Goal: Obtain resource: Obtain resource

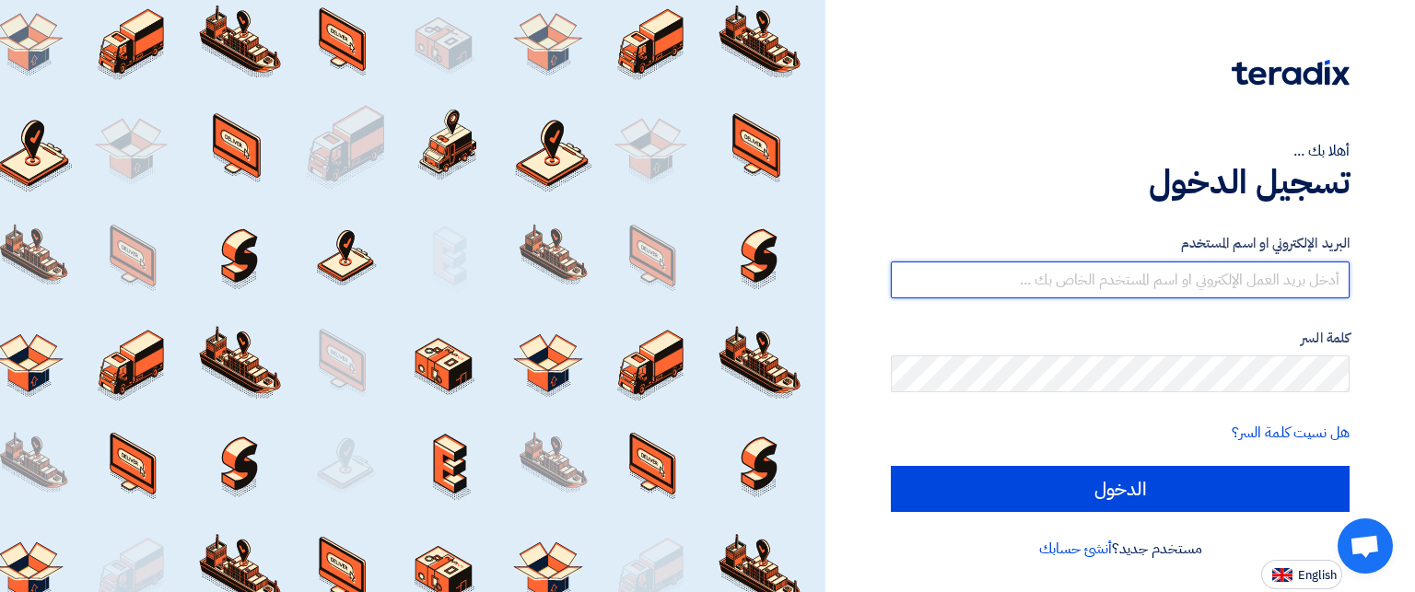
type input "[EMAIL_ADDRESS][DOMAIN_NAME]"
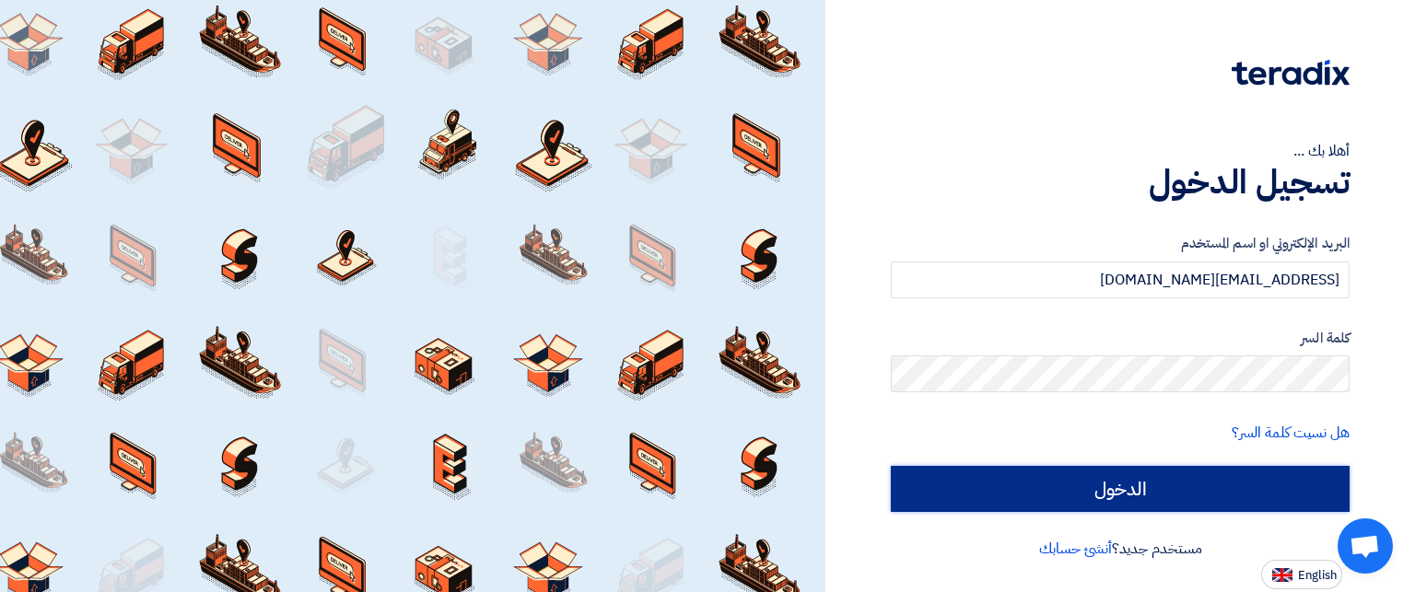
click at [1327, 489] on input "الدخول" at bounding box center [1120, 489] width 459 height 46
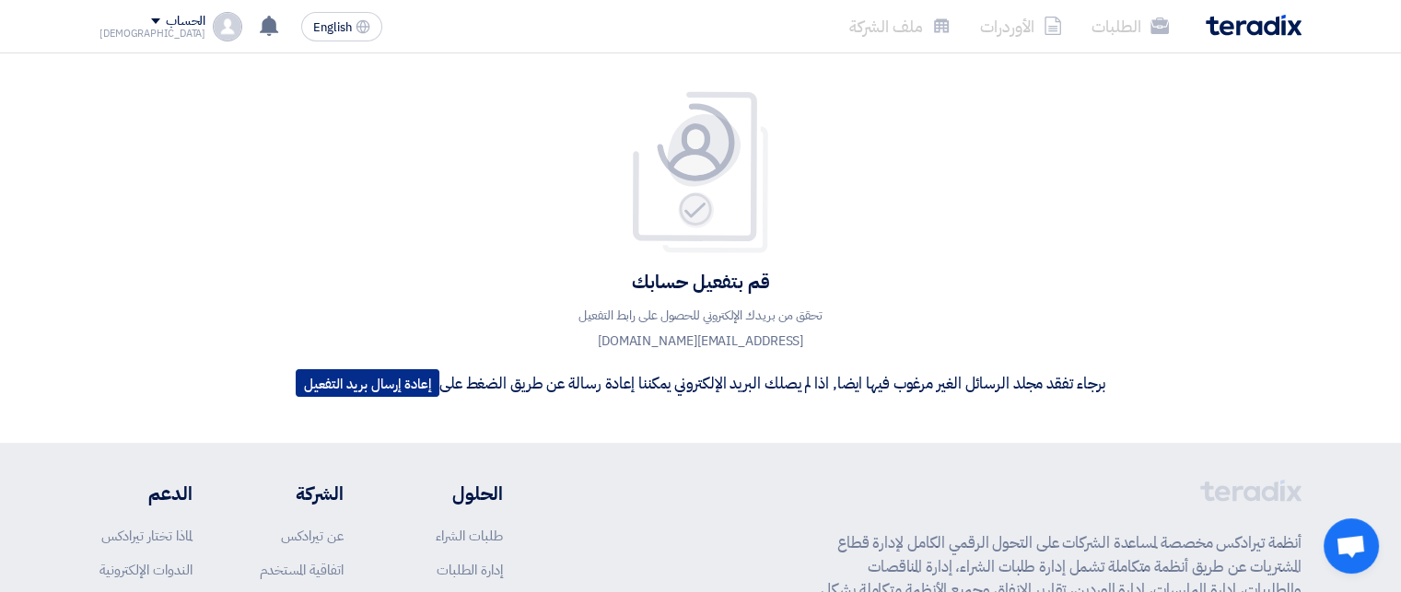
click at [372, 385] on button "إعادة إرسال بريد التفعيل" at bounding box center [368, 383] width 144 height 28
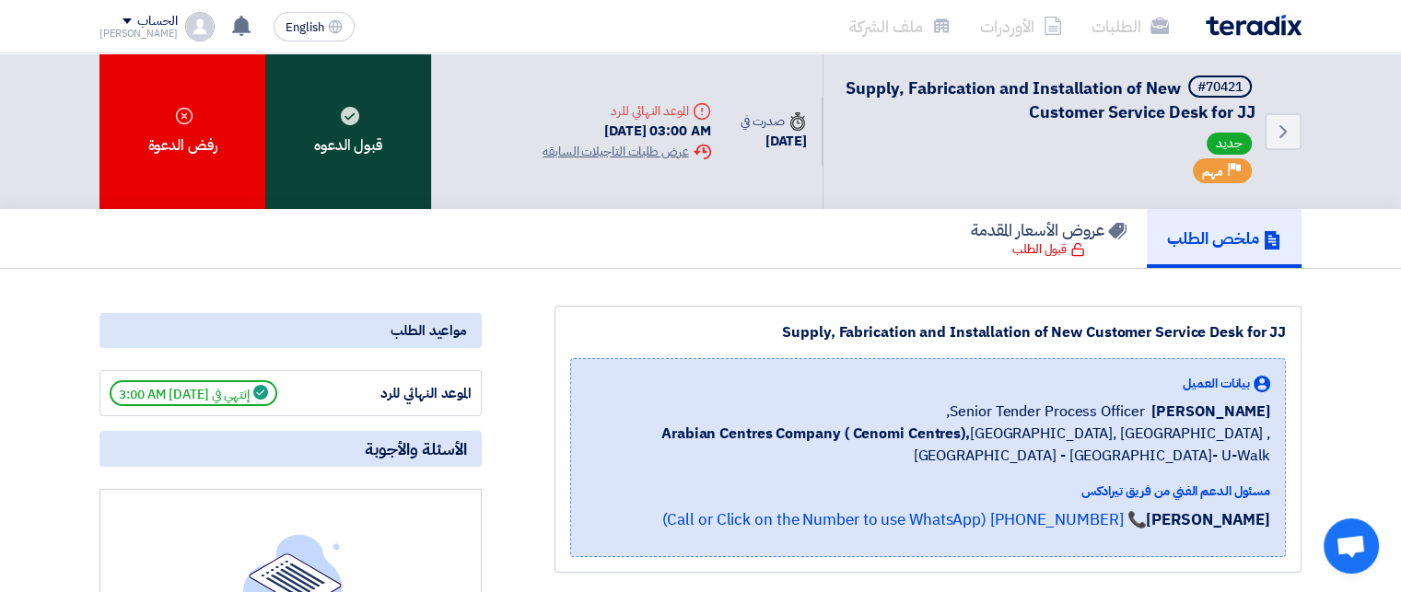
click at [365, 122] on div "قبول الدعوه" at bounding box center [348, 131] width 166 height 156
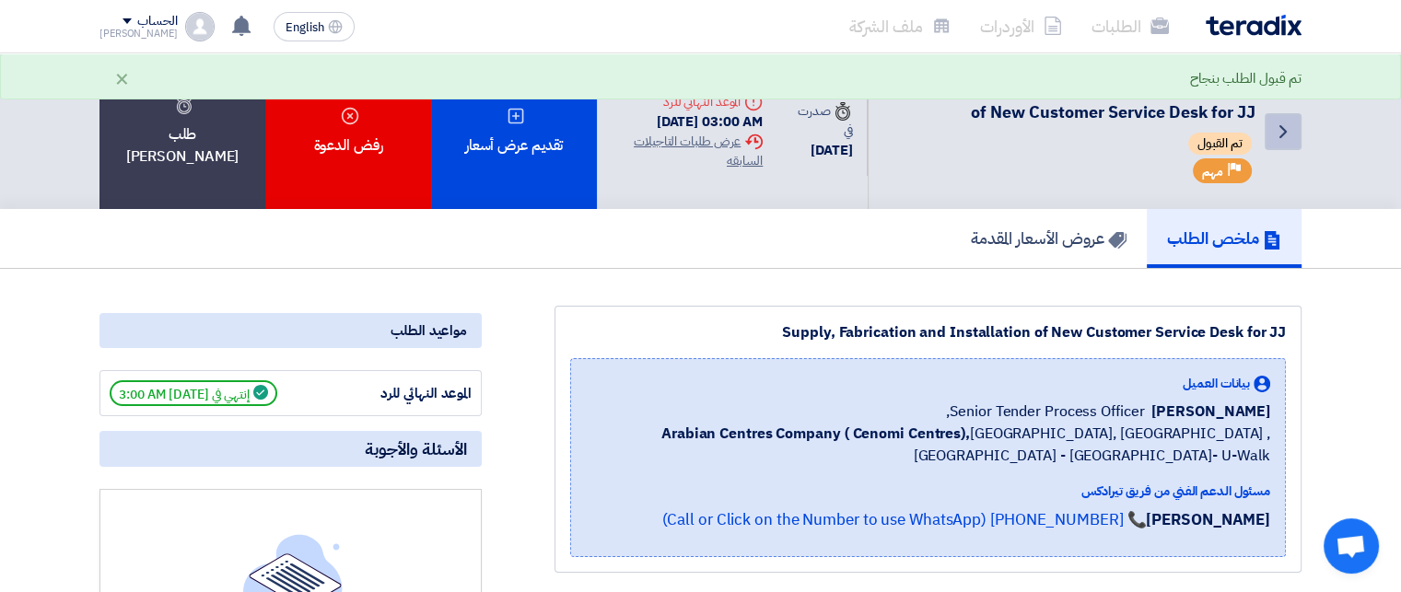
click at [1267, 139] on link "Back" at bounding box center [1283, 131] width 37 height 37
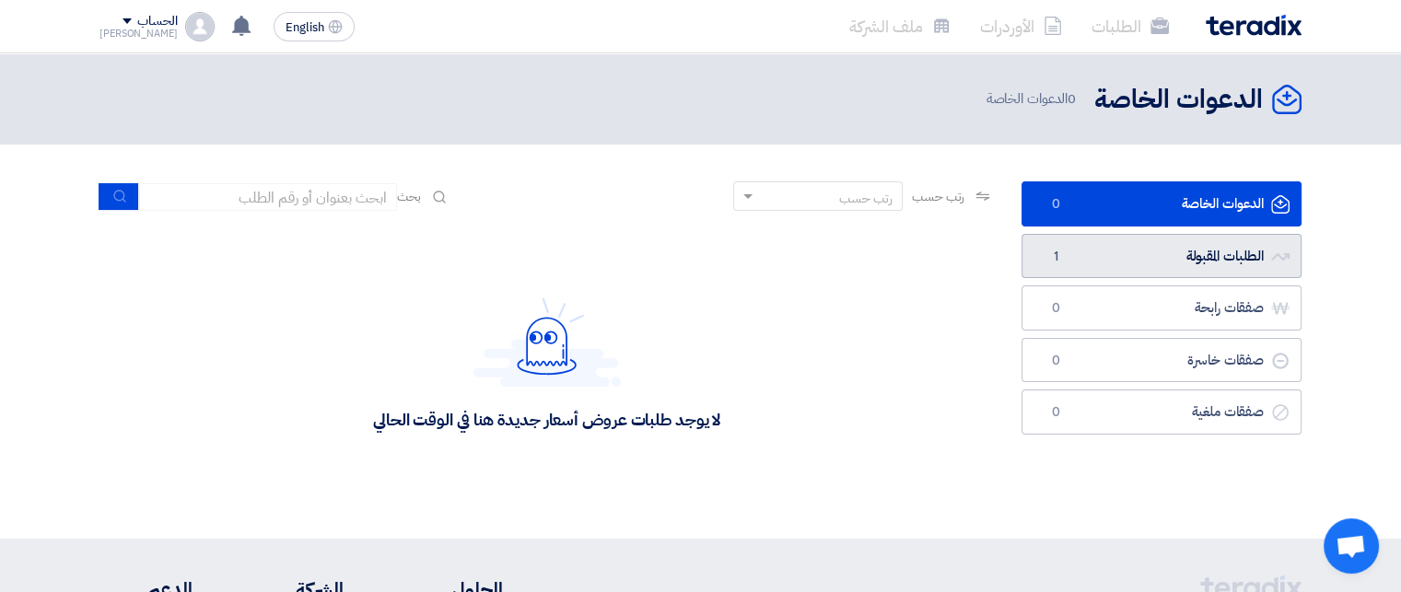
click at [1093, 266] on link "الطلبات المقبولة الطلبات المقبولة 1" at bounding box center [1162, 256] width 280 height 45
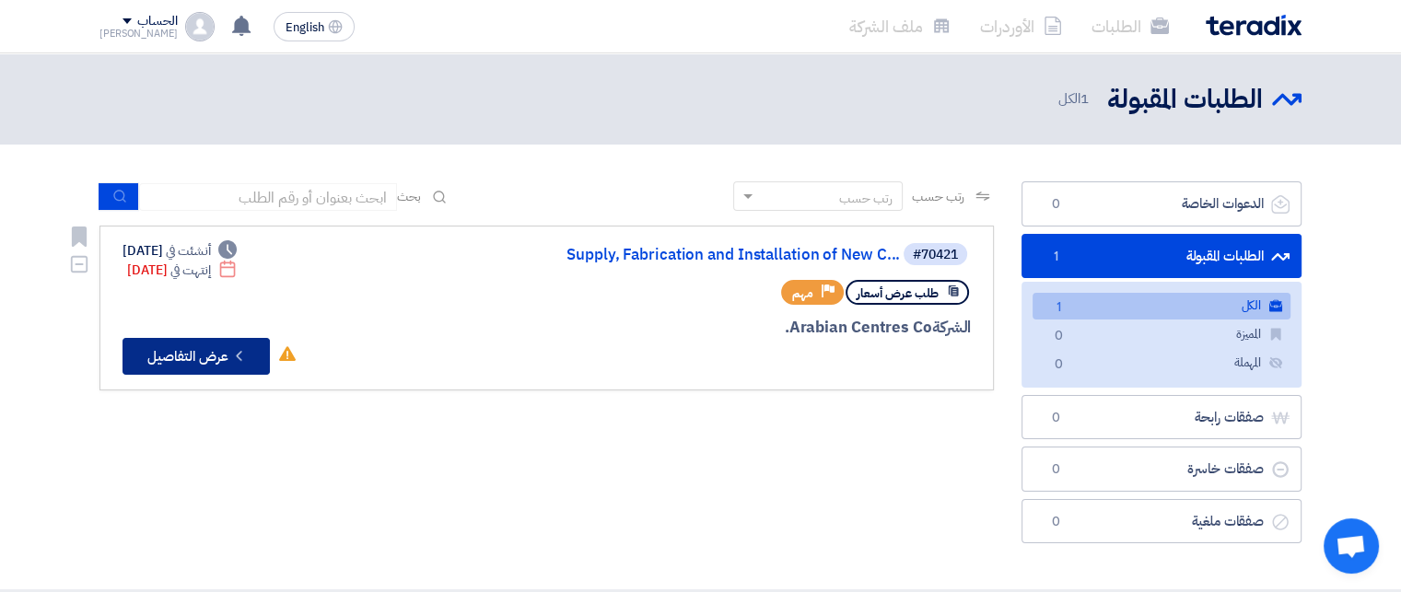
click at [189, 356] on button "Check details عرض التفاصيل" at bounding box center [196, 356] width 147 height 37
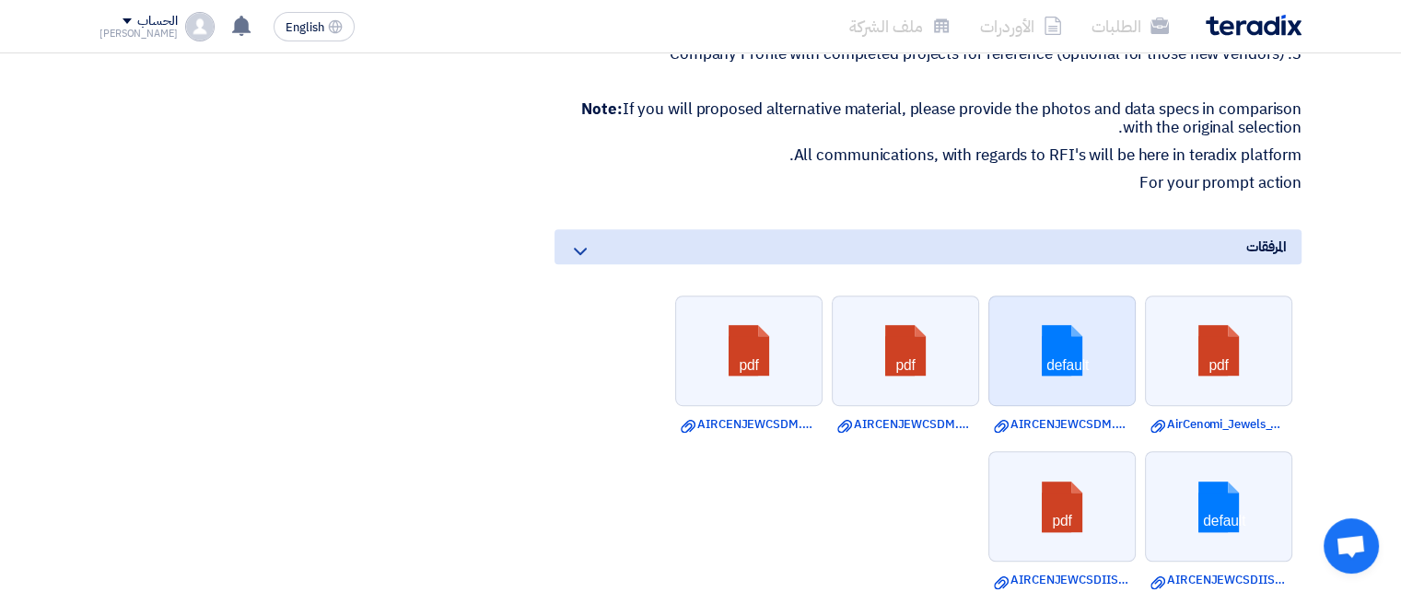
scroll to position [1198, 0]
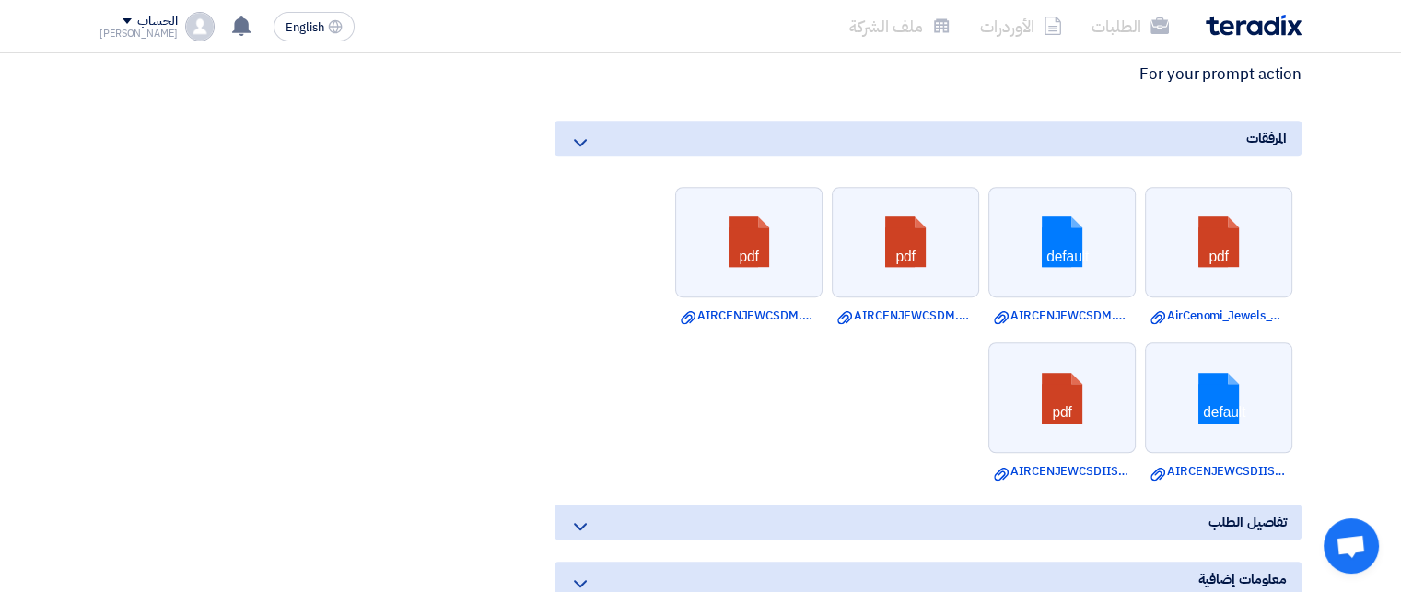
click at [579, 154] on icon at bounding box center [580, 143] width 22 height 22
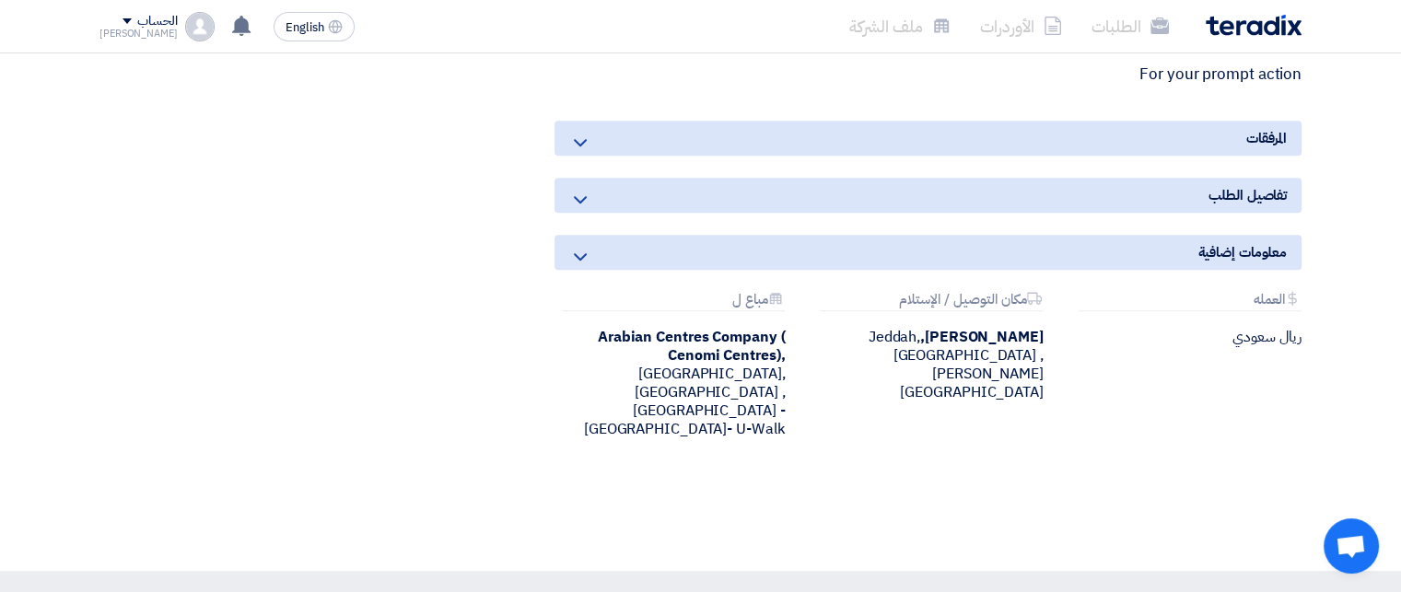
click at [579, 154] on icon at bounding box center [580, 143] width 22 height 22
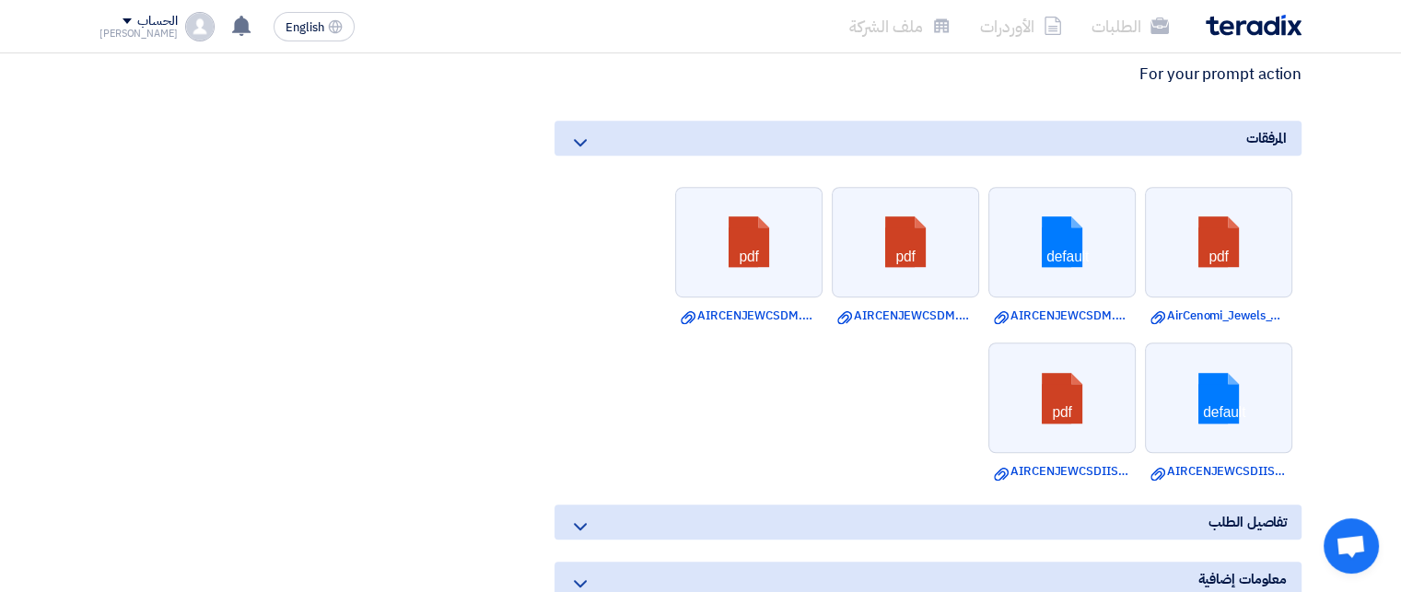
drag, startPoint x: 1372, startPoint y: 254, endPoint x: 854, endPoint y: 404, distance: 538.9
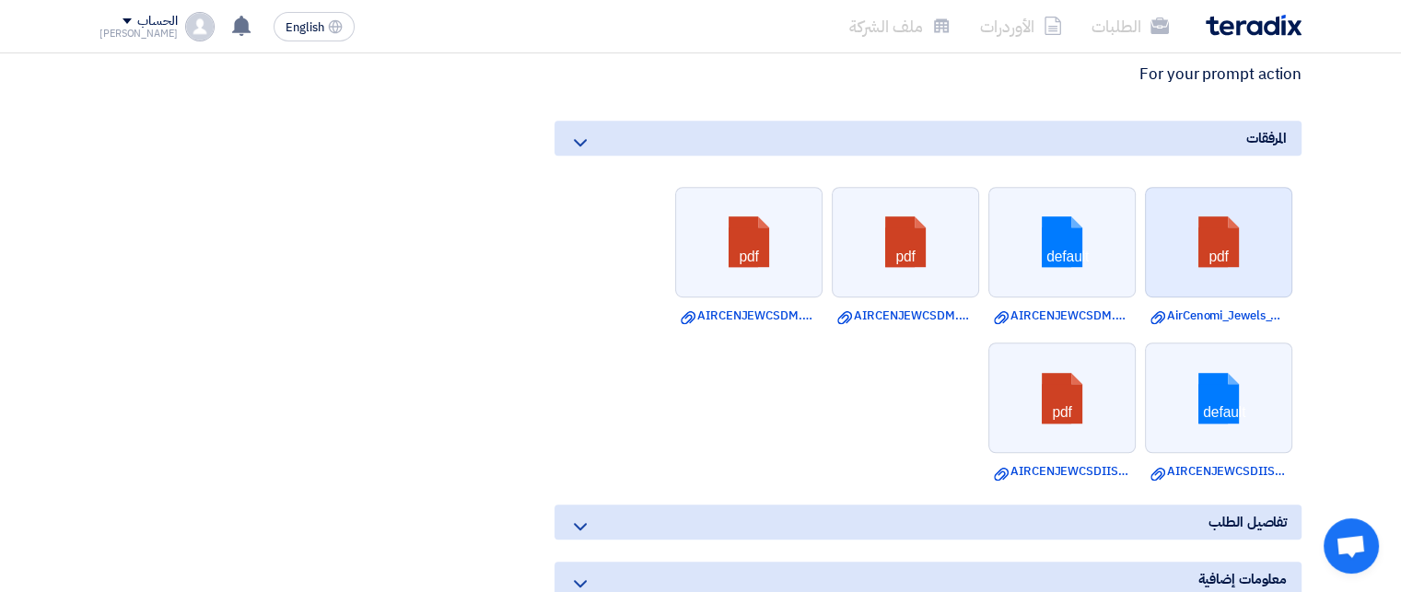
click at [1222, 284] on link at bounding box center [1219, 243] width 147 height 111
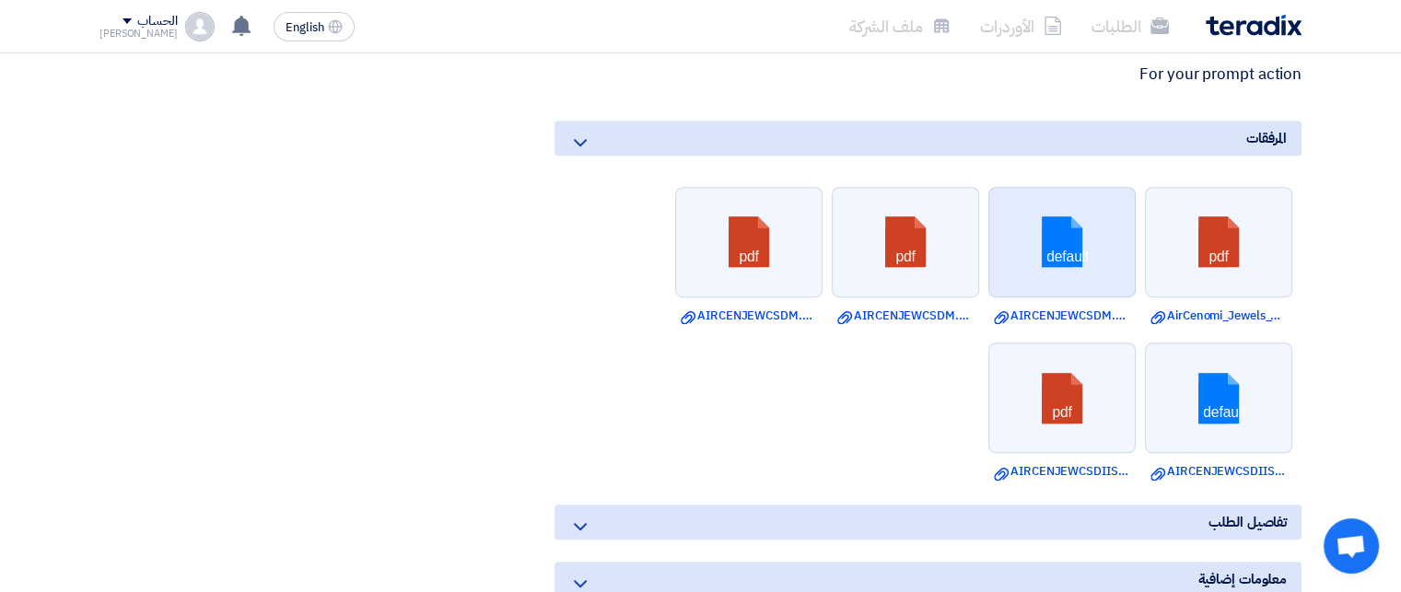
click at [1063, 261] on link at bounding box center [1063, 243] width 147 height 111
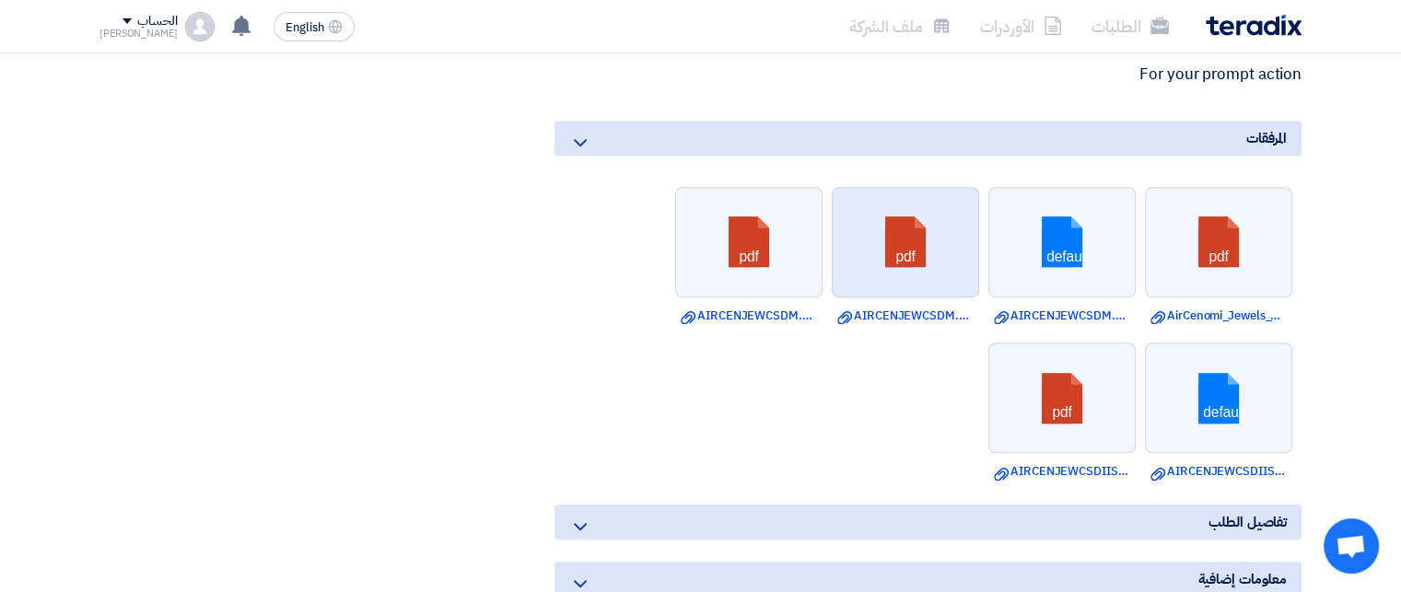
click at [892, 255] on link at bounding box center [906, 243] width 147 height 111
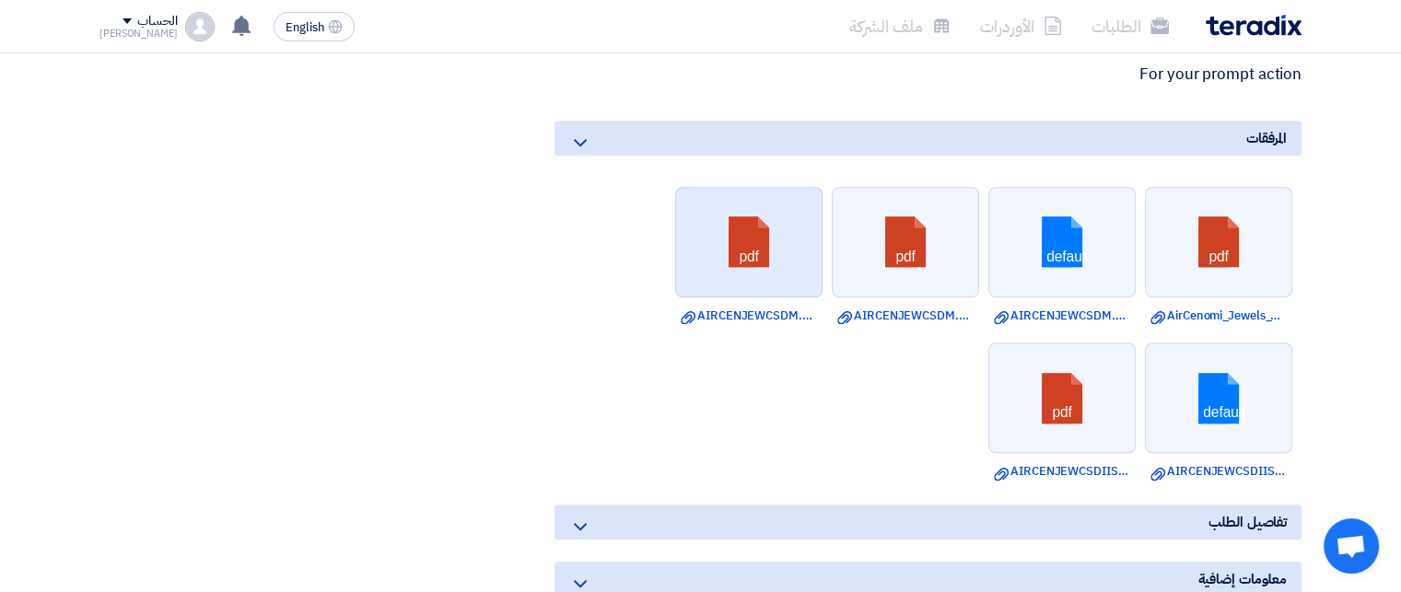
click at [767, 268] on link at bounding box center [749, 243] width 147 height 111
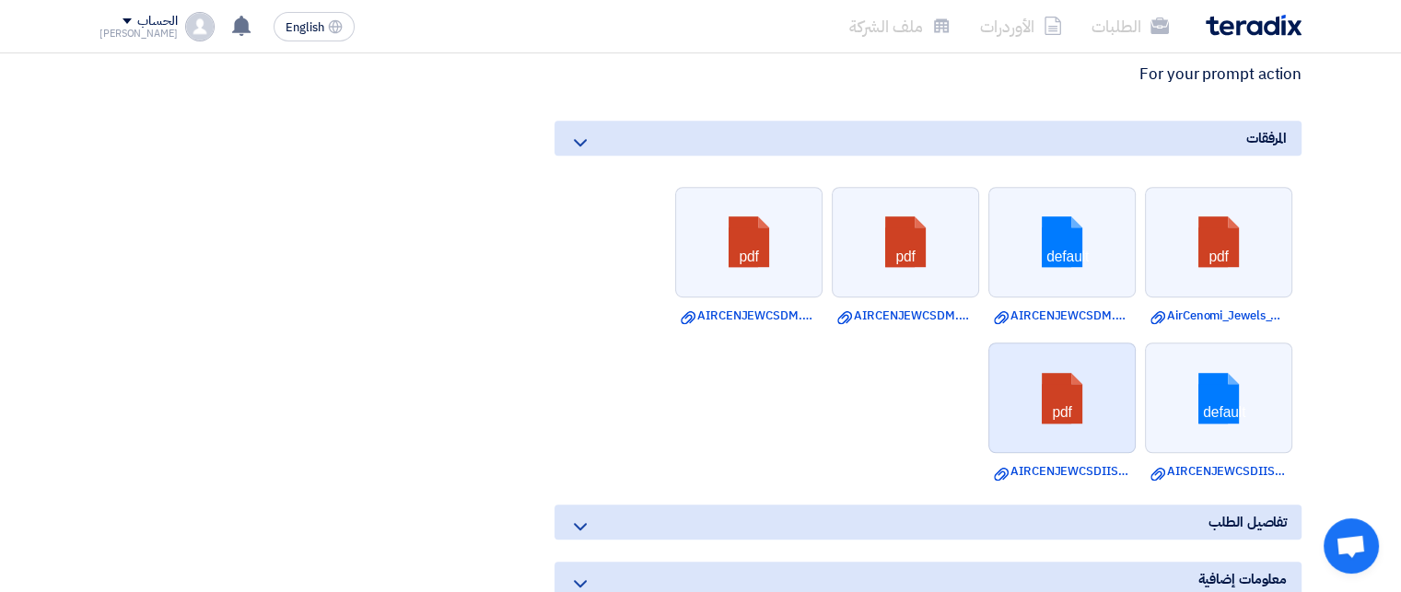
click at [1091, 430] on link at bounding box center [1063, 399] width 147 height 111
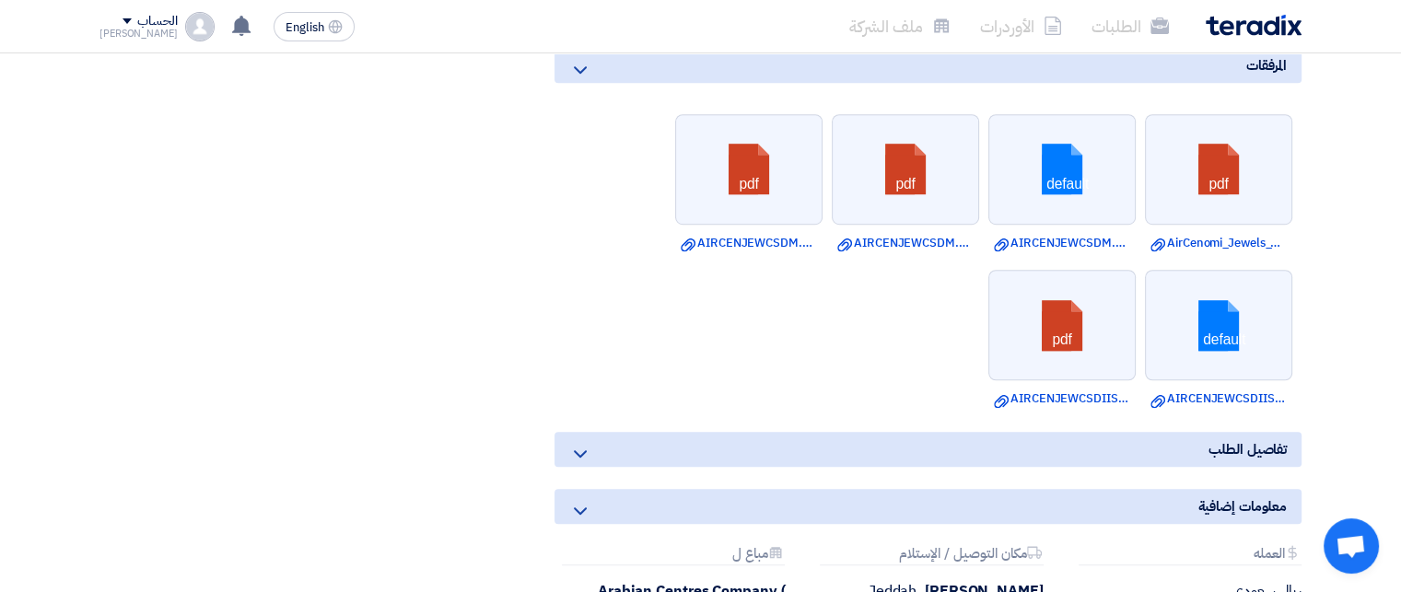
scroll to position [1382, 0]
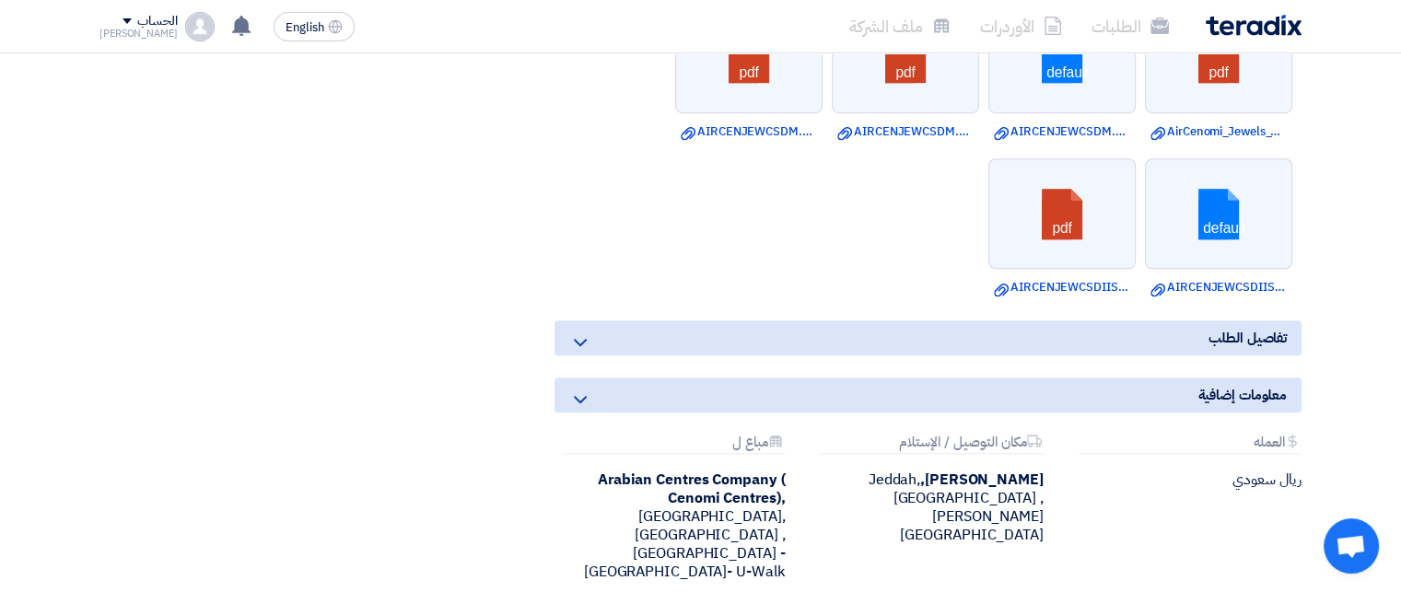
click at [592, 356] on div "تفاصيل الطلب" at bounding box center [928, 338] width 747 height 35
click at [1235, 348] on span "تفاصيل الطلب" at bounding box center [1248, 338] width 78 height 20
click at [576, 354] on icon at bounding box center [580, 343] width 22 height 22
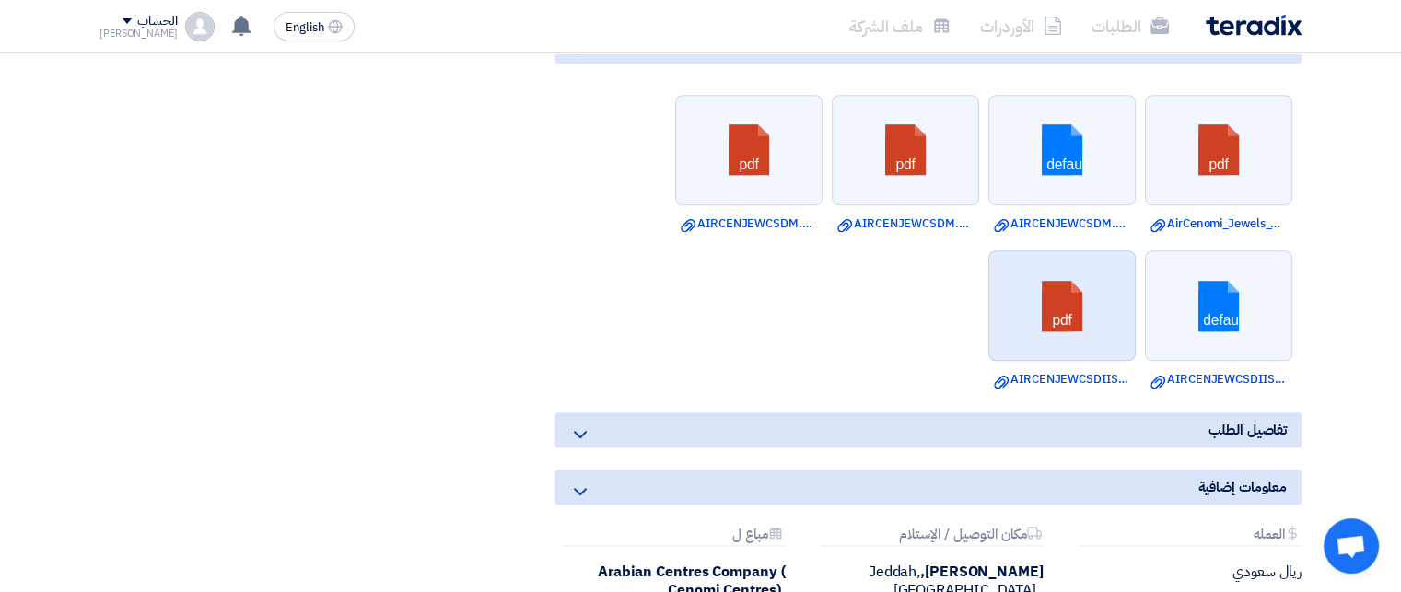
click at [1065, 341] on link at bounding box center [1063, 307] width 147 height 111
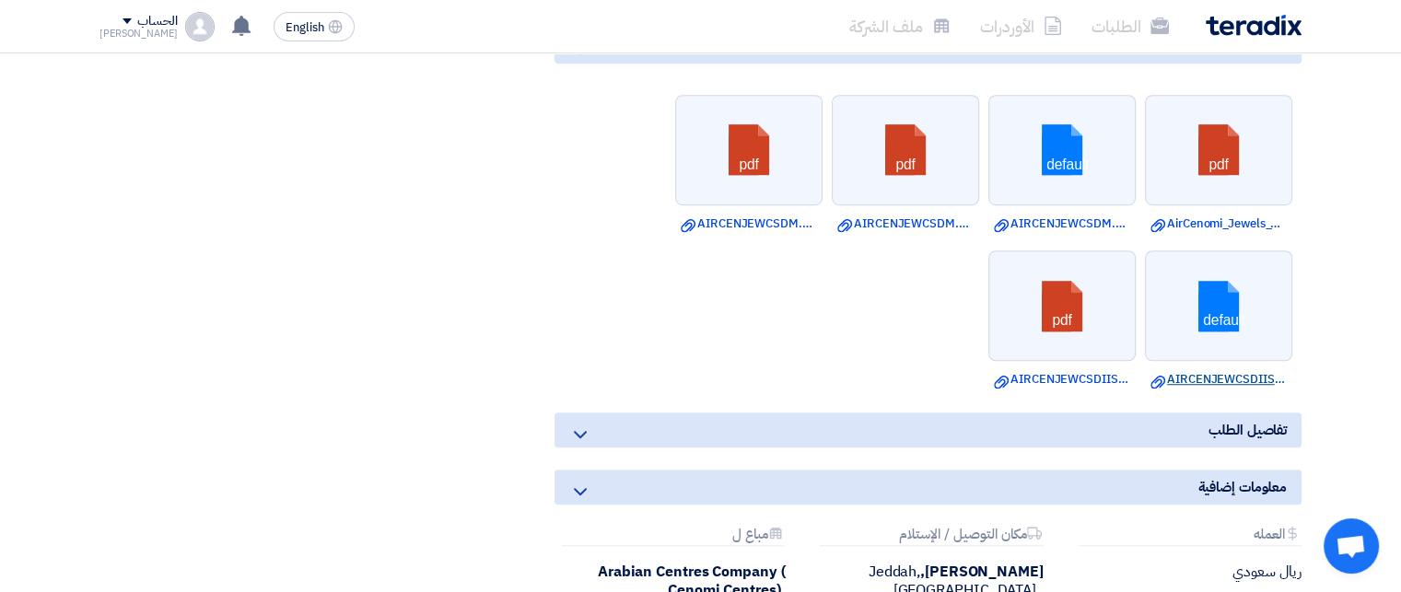
click at [1211, 389] on link "Download file AIRCENJEWCSDIIS.dwg" at bounding box center [1219, 379] width 136 height 18
click at [1050, 233] on link "Download file AIRCENJEWCSDM.dwg" at bounding box center [1062, 224] width 136 height 18
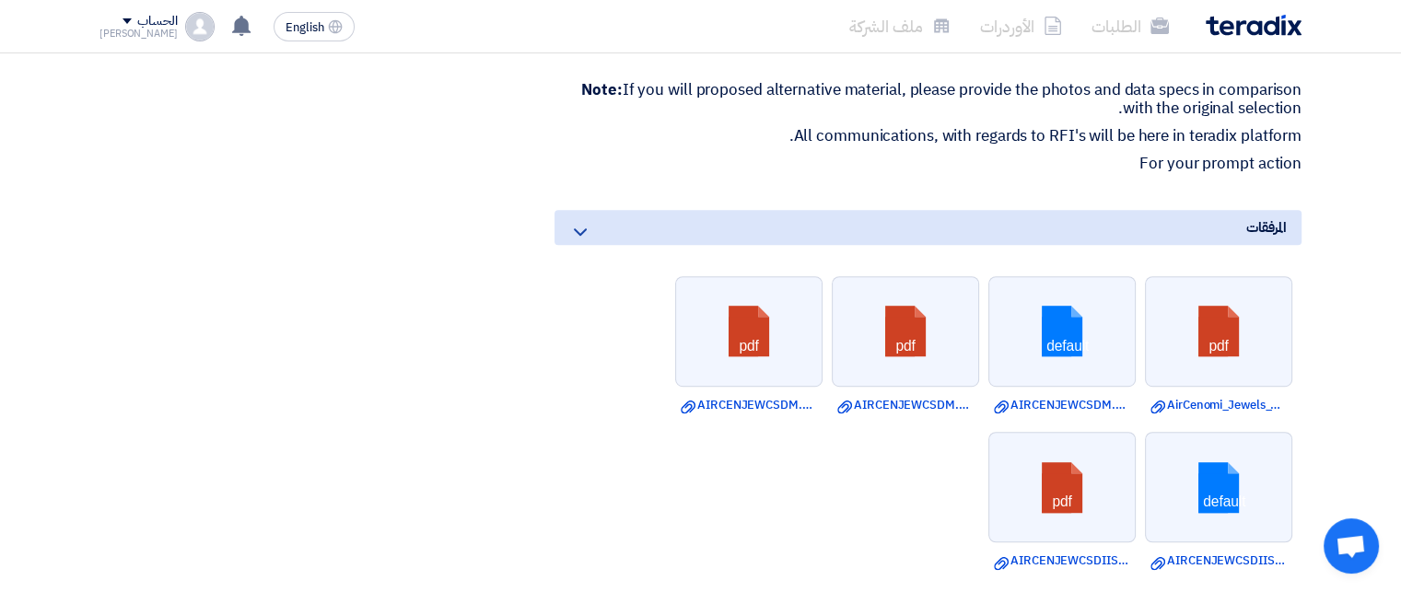
scroll to position [1106, 0]
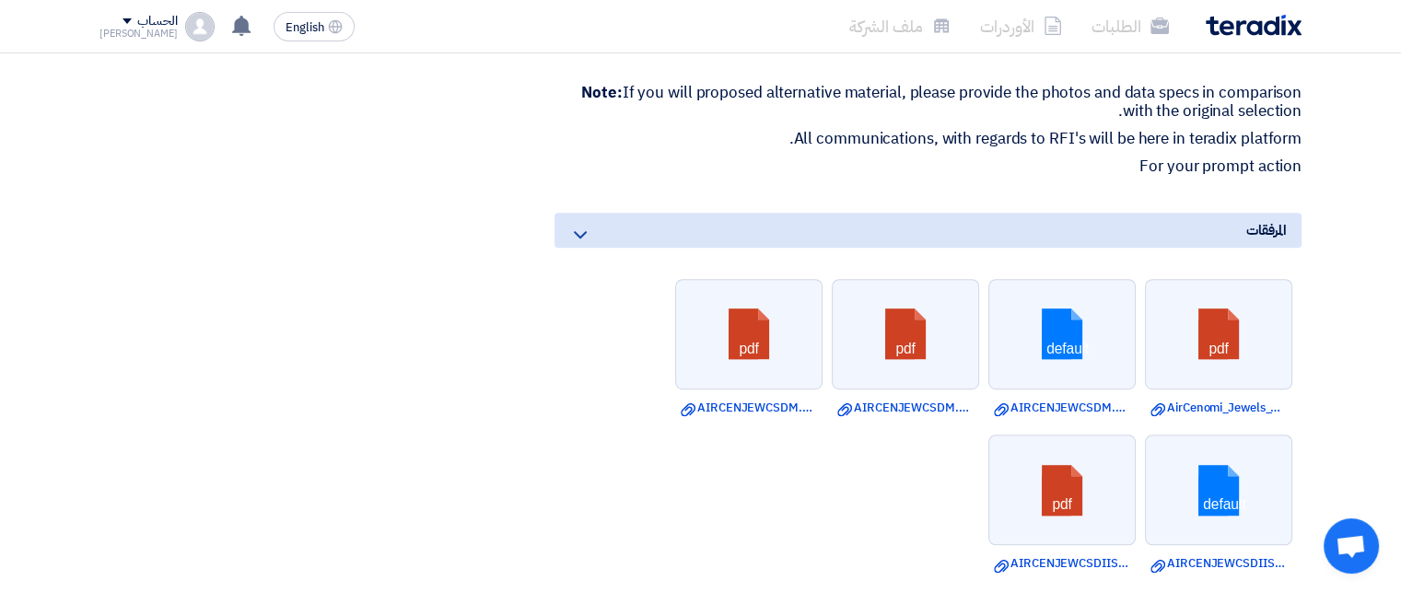
click at [546, 318] on div "Supply, Fabrication and Installation of New Customer Service Desk for JJ بيانات…" at bounding box center [906, 51] width 820 height 1702
drag, startPoint x: 1260, startPoint y: 337, endPoint x: 1367, endPoint y: 359, distance: 110.1
click at [1367, 359] on section "Supply, Fabrication and Installation of New Customer Service Desk for JJ بيانات…" at bounding box center [700, 76] width 1401 height 1827
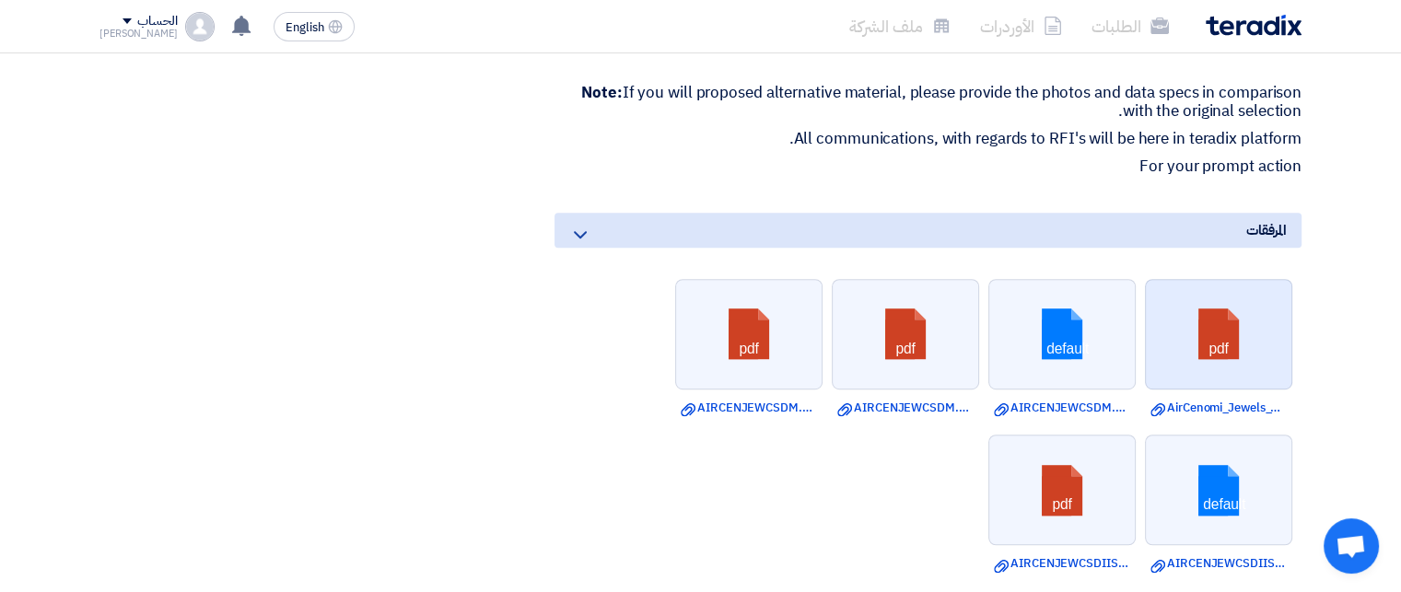
click at [1259, 359] on link at bounding box center [1219, 335] width 147 height 111
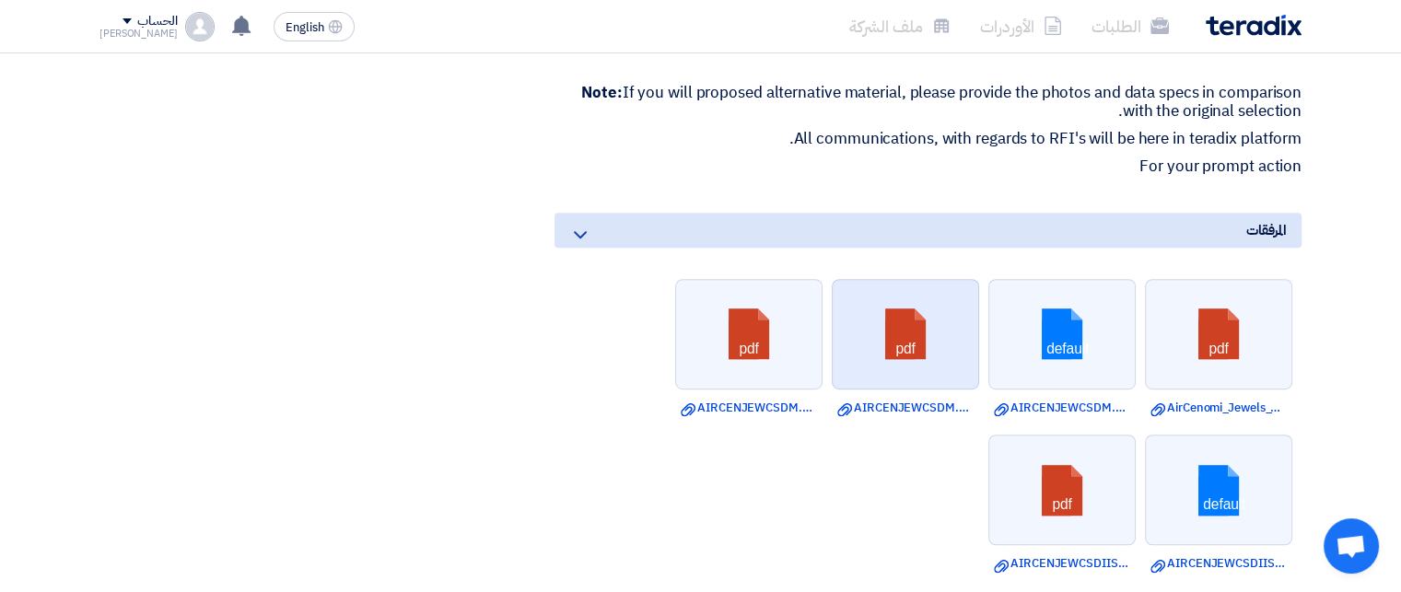
click at [913, 342] on link at bounding box center [906, 335] width 147 height 111
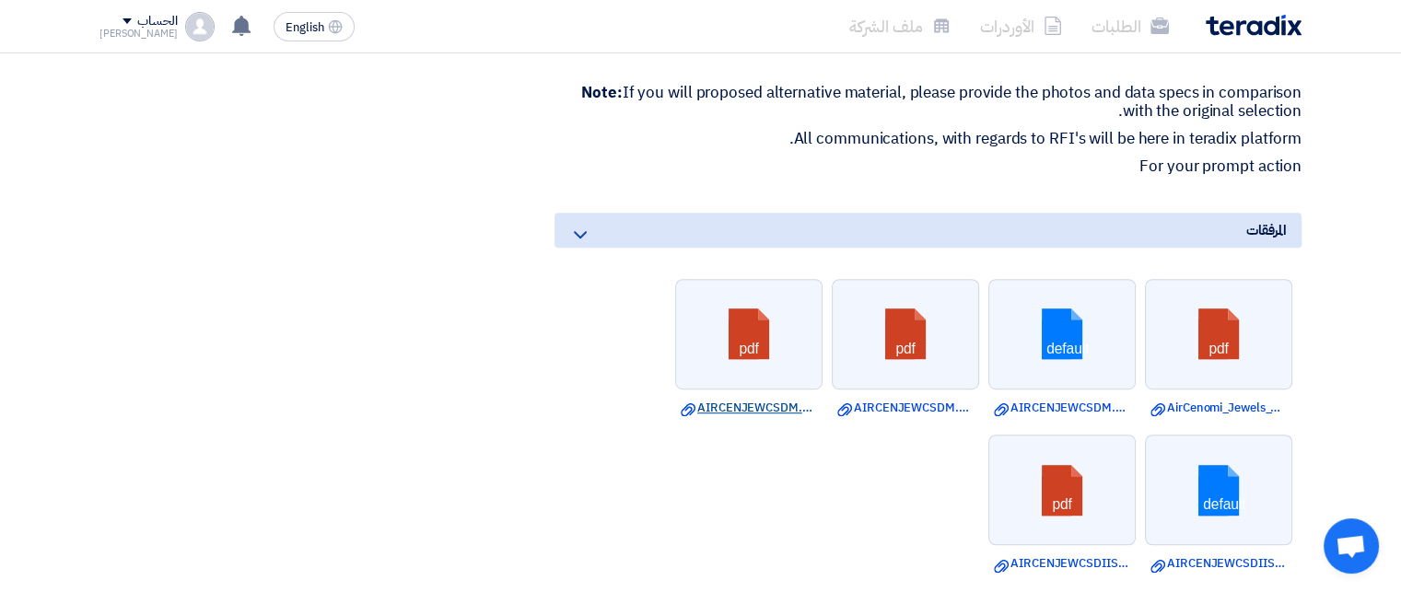
click at [733, 417] on link "Download file AIRCENJEWCSDM.pdf" at bounding box center [749, 408] width 136 height 18
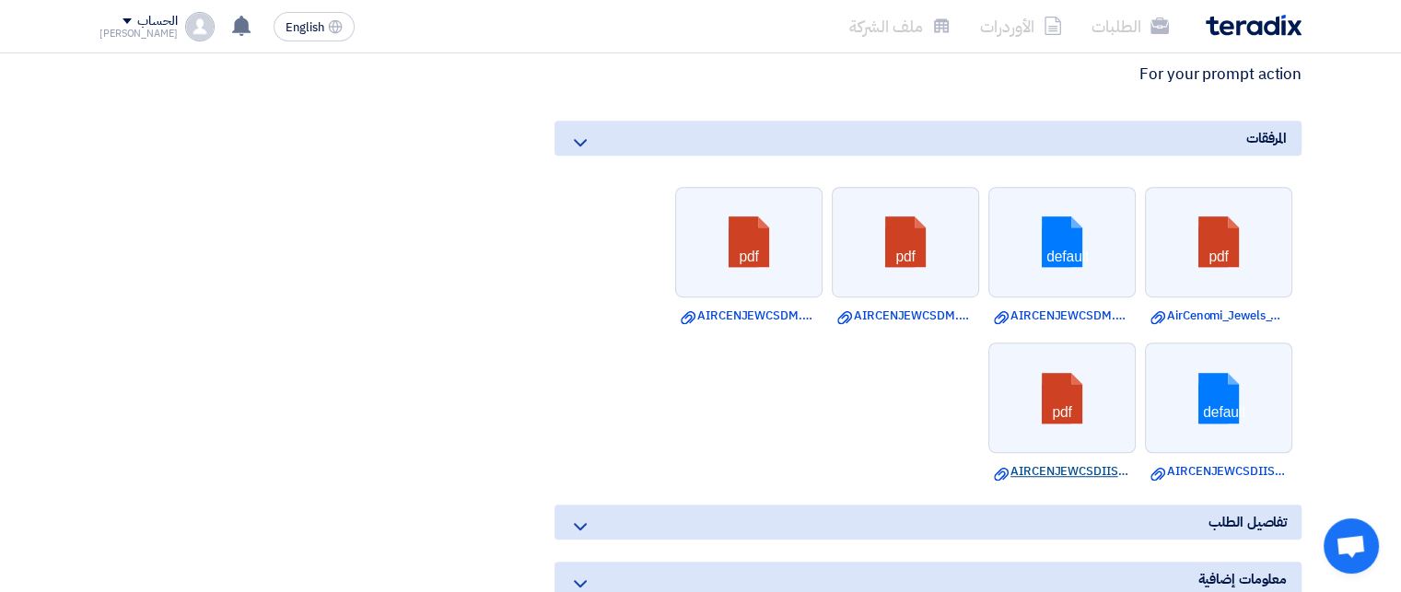
click at [1076, 481] on link "Download file AIRCENJEWCSDIIS.pdf" at bounding box center [1062, 472] width 136 height 18
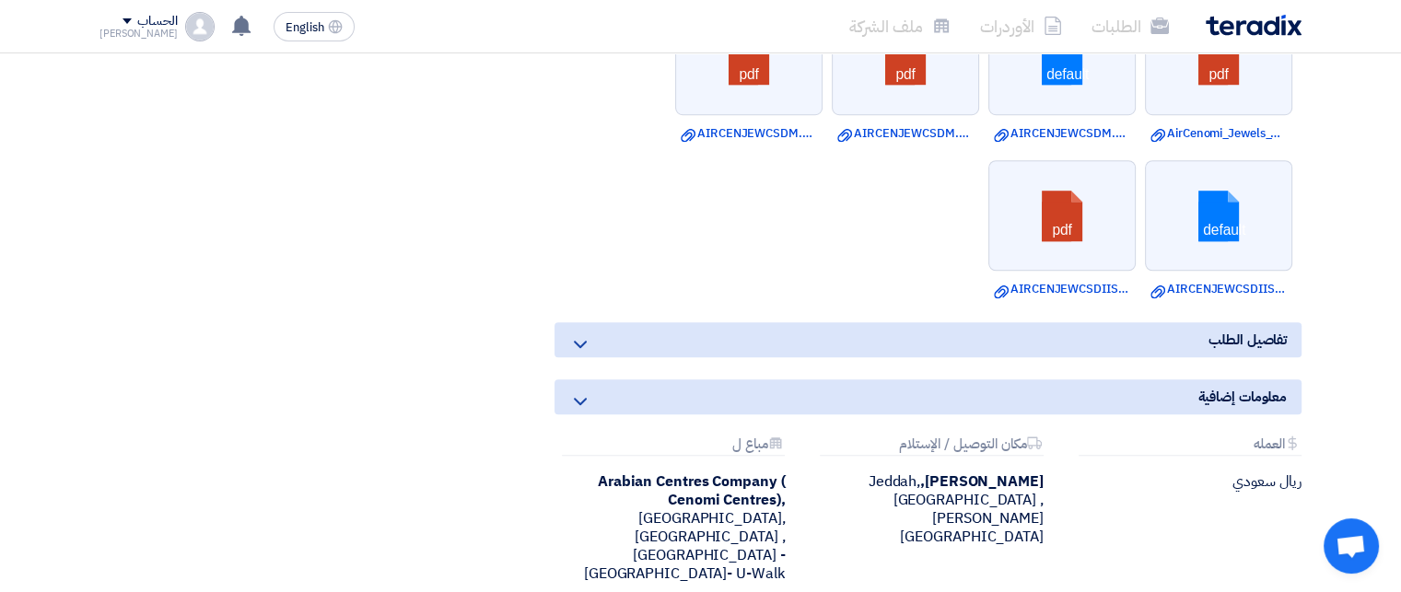
scroll to position [1382, 0]
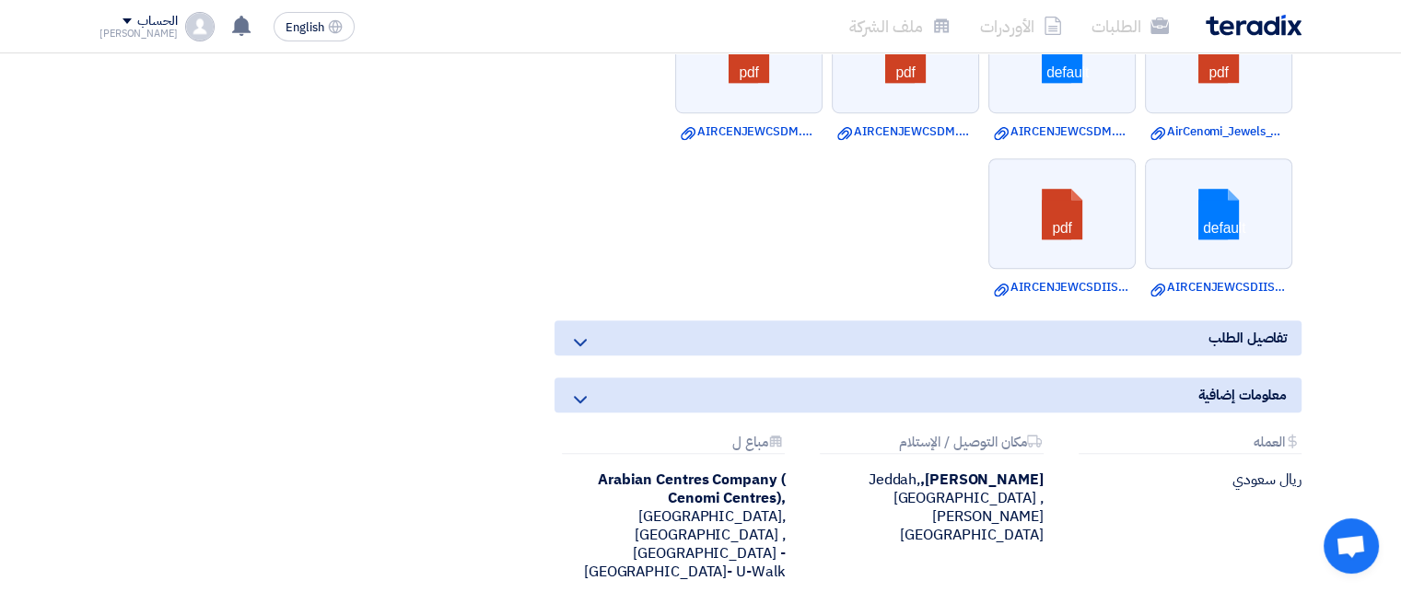
click at [582, 354] on icon at bounding box center [580, 343] width 22 height 22
click at [1170, 356] on div "تفاصيل الطلب" at bounding box center [928, 338] width 747 height 35
click at [625, 413] on div "معلومات إضافية" at bounding box center [928, 395] width 747 height 35
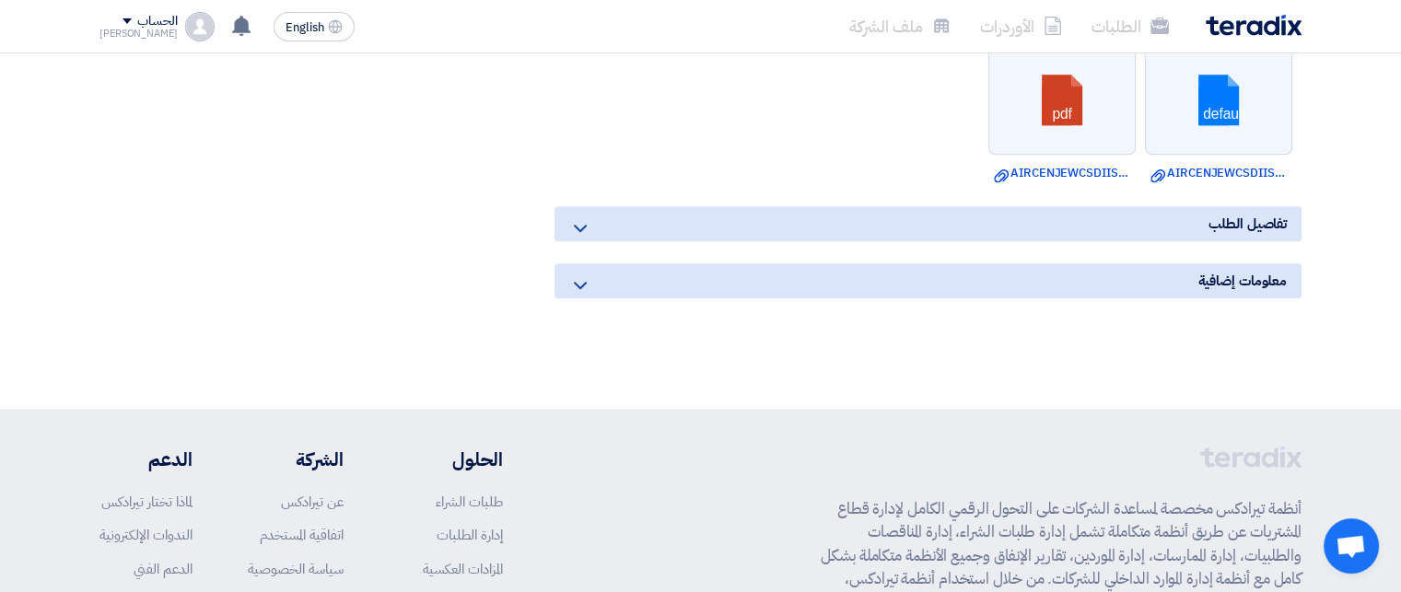
scroll to position [1474, 0]
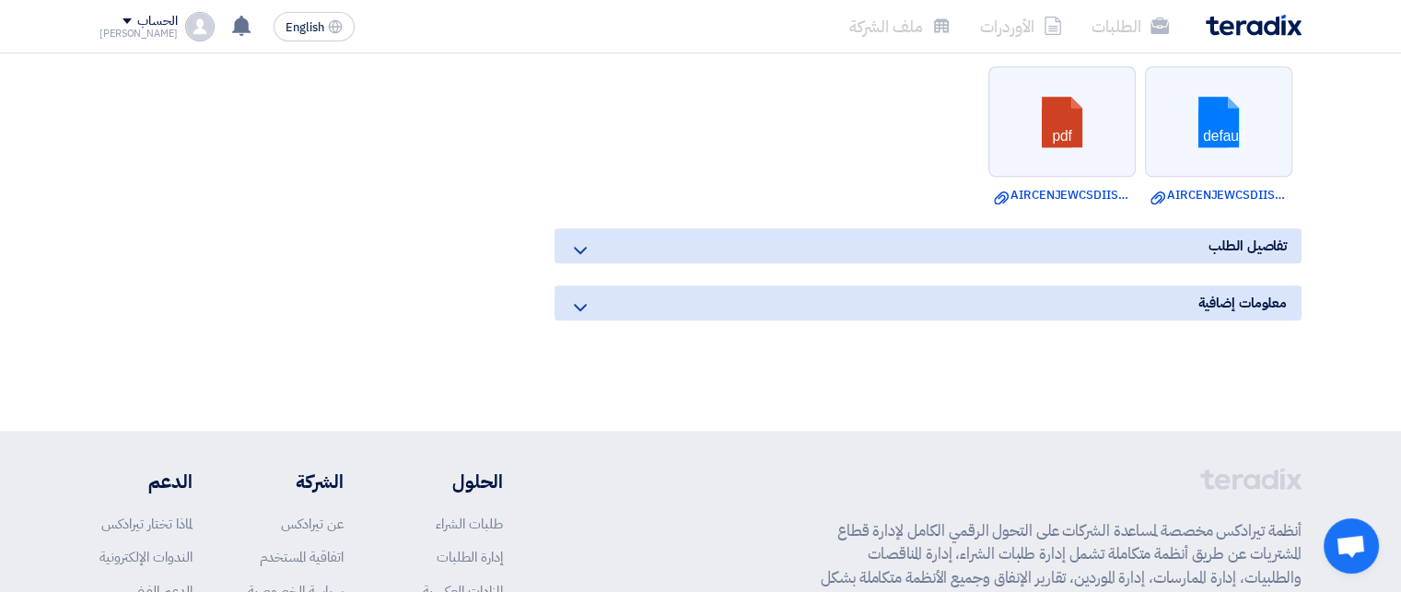
click at [590, 319] on icon at bounding box center [580, 308] width 22 height 22
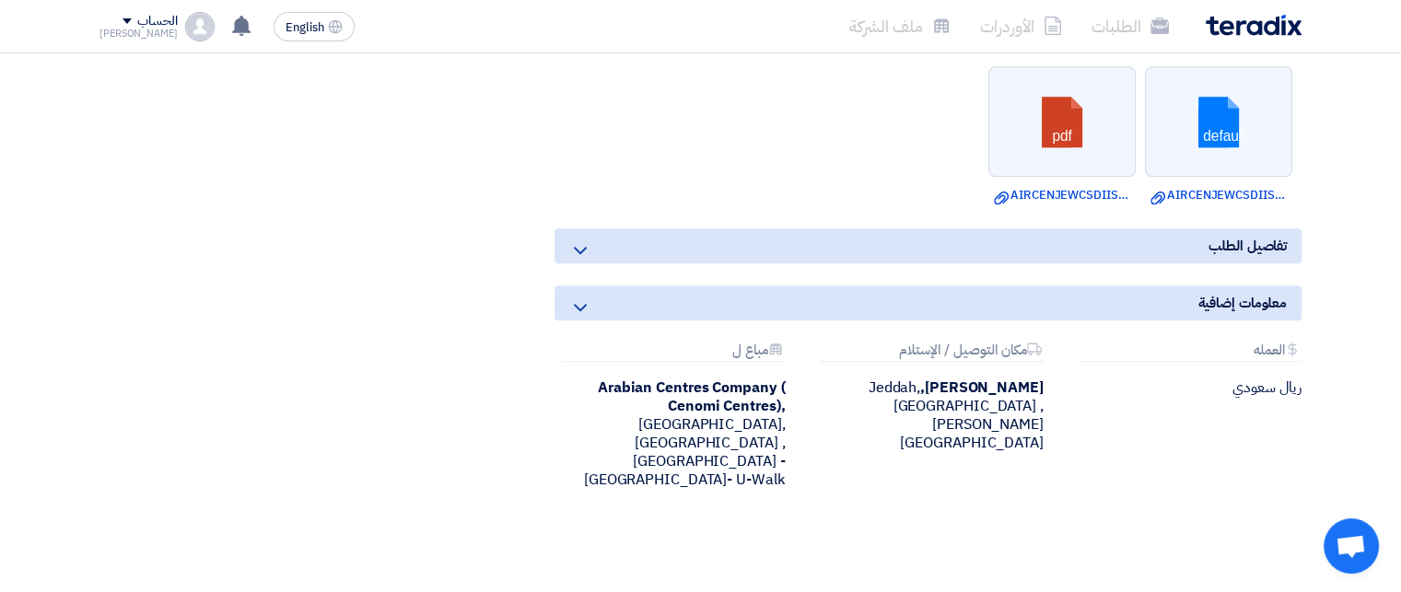
click at [1136, 260] on div "تفاصيل الطلب" at bounding box center [928, 246] width 747 height 35
click at [585, 262] on icon at bounding box center [580, 251] width 22 height 22
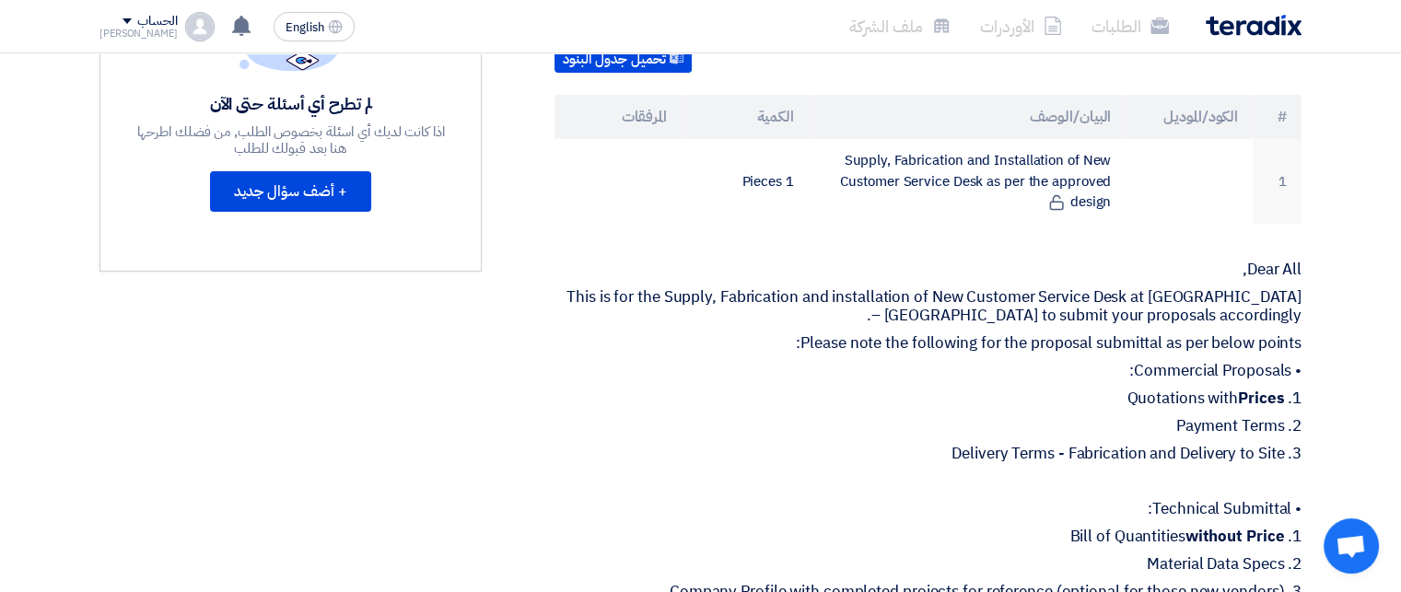
scroll to position [461, 0]
